Goal: Navigation & Orientation: Find specific page/section

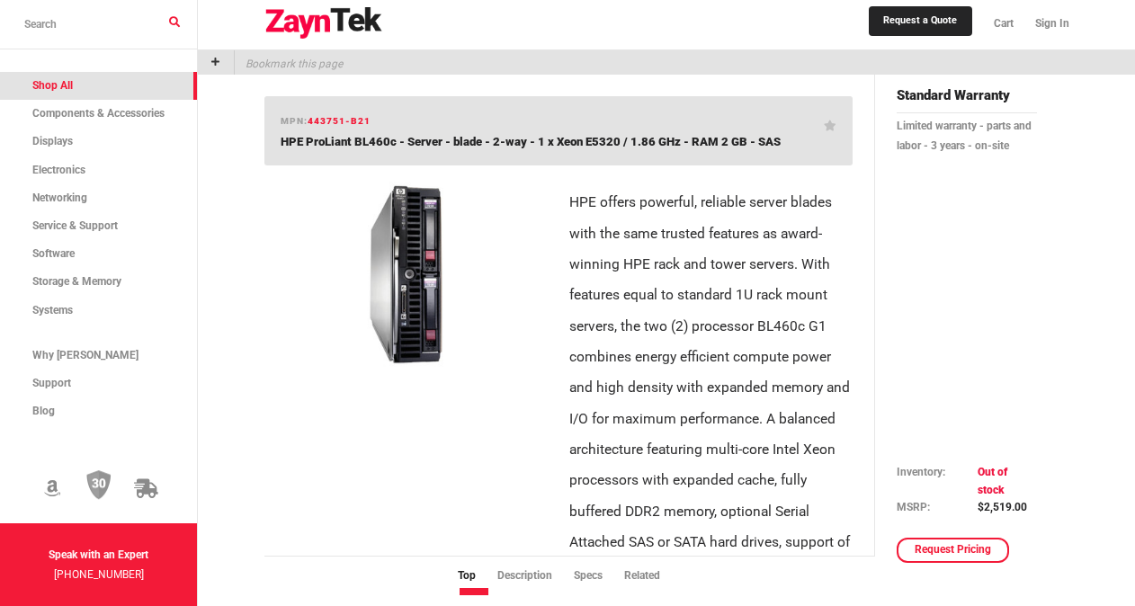
click at [105, 83] on link "Shop All" at bounding box center [98, 86] width 197 height 28
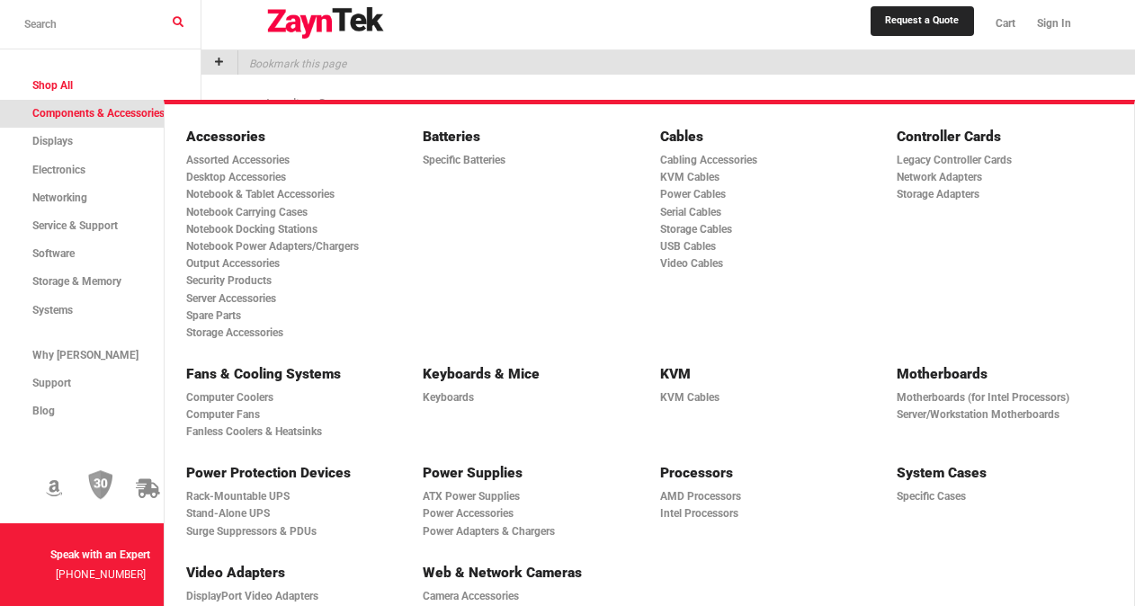
click at [85, 119] on span "Components & Accessories" at bounding box center [98, 113] width 132 height 13
